Goal: Communication & Community: Answer question/provide support

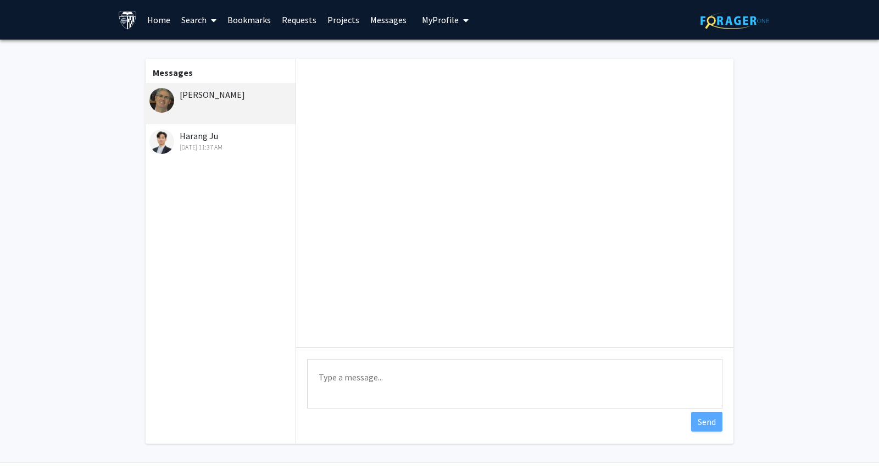
click at [213, 146] on div "[DATE] 11:37 AM" at bounding box center [220, 147] width 143 height 10
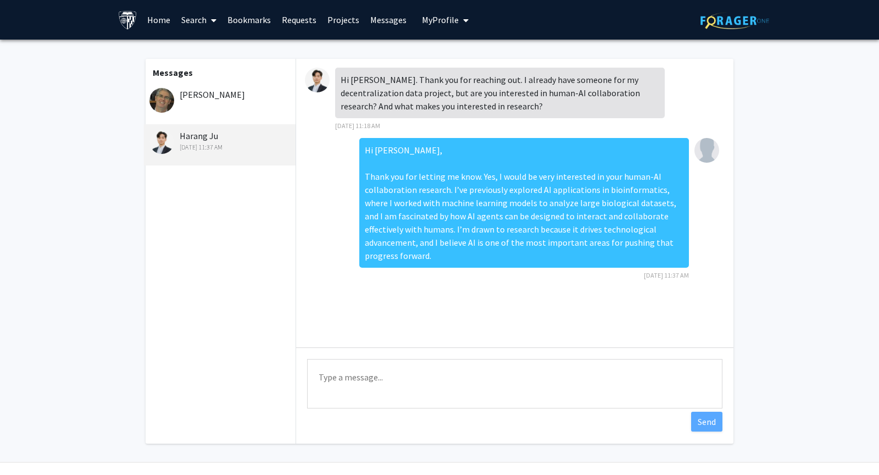
click at [213, 138] on div "Harang Ju [DATE] 11:37 AM" at bounding box center [220, 140] width 143 height 23
click at [210, 101] on div "[PERSON_NAME]" at bounding box center [220, 94] width 143 height 13
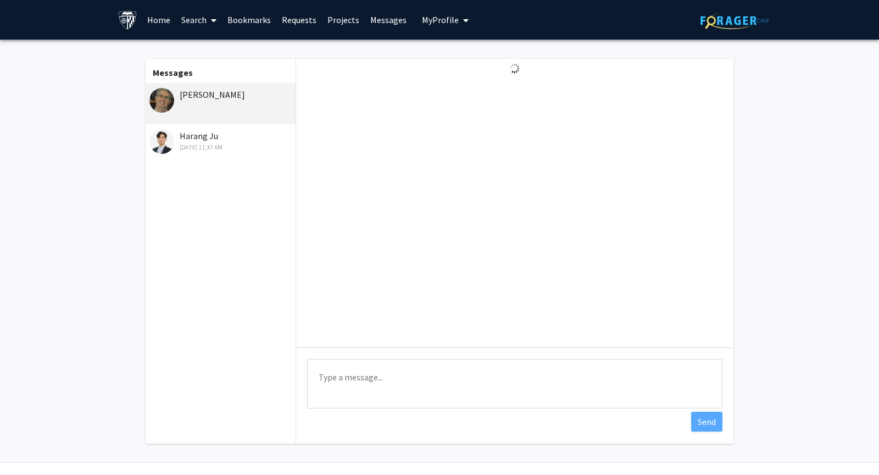
click at [222, 138] on div "Harang Ju [DATE] 11:37 AM" at bounding box center [220, 140] width 143 height 23
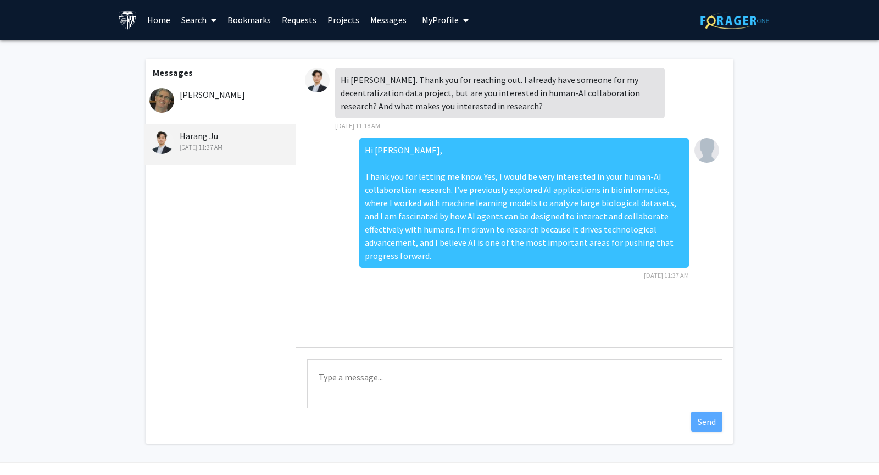
click at [222, 78] on h1 "Messages" at bounding box center [220, 69] width 152 height 20
click at [212, 94] on div "[PERSON_NAME]" at bounding box center [220, 94] width 143 height 13
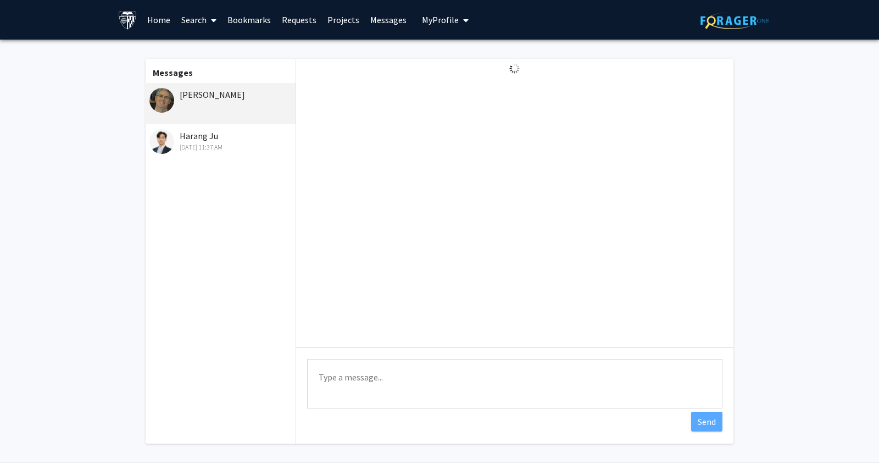
click at [209, 145] on div "[DATE] 11:37 AM" at bounding box center [220, 147] width 143 height 10
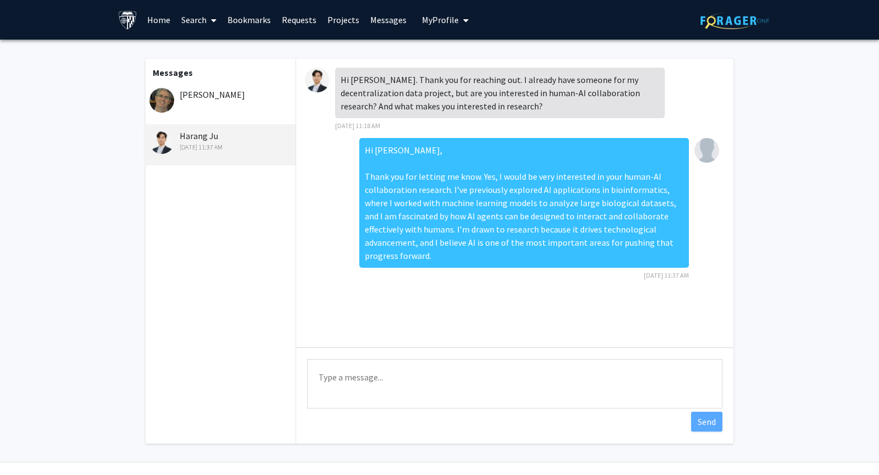
click at [214, 120] on div "[PERSON_NAME]" at bounding box center [220, 103] width 152 height 41
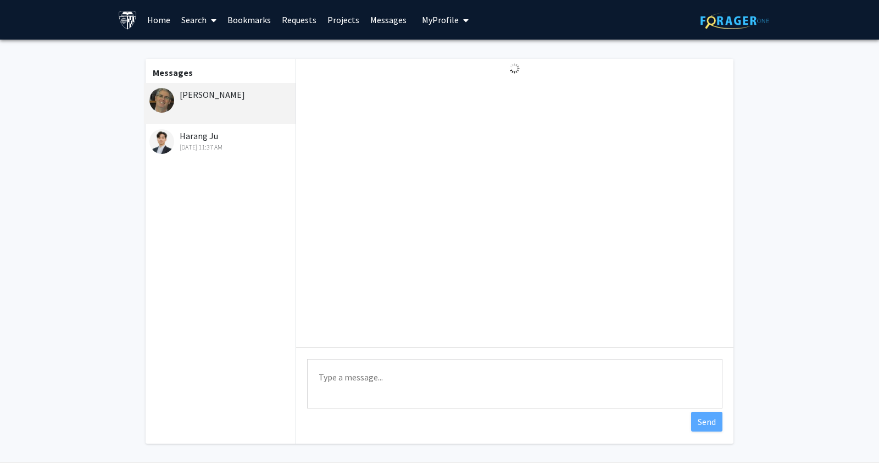
click at [205, 147] on div "[DATE] 11:37 AM" at bounding box center [220, 147] width 143 height 10
click at [242, 152] on div "Harang Ju [DATE] 11:37 AM" at bounding box center [220, 144] width 152 height 41
